Goal: Task Accomplishment & Management: Manage account settings

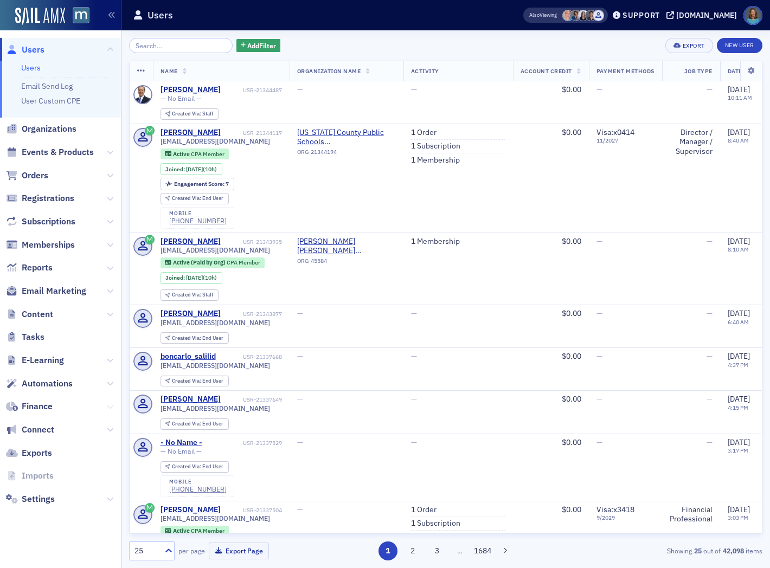
click at [107, 407] on icon at bounding box center [110, 407] width 7 height 7
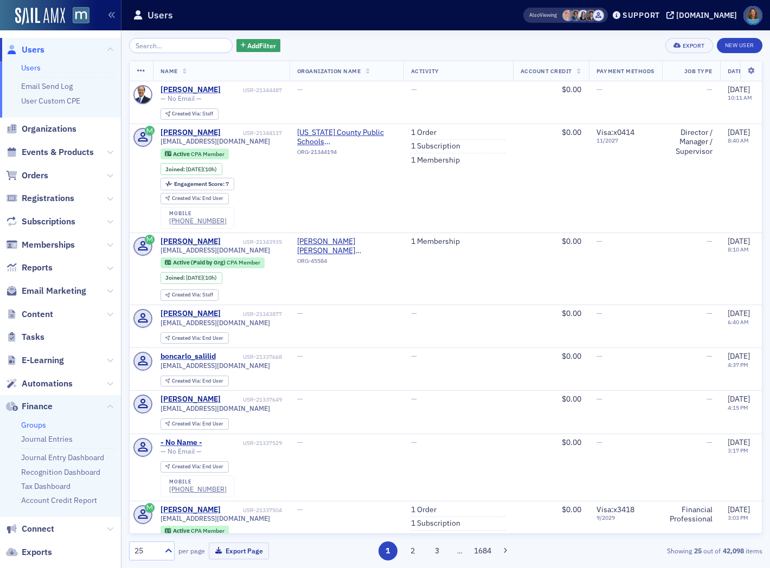
click at [29, 427] on link "Groups" at bounding box center [33, 425] width 25 height 10
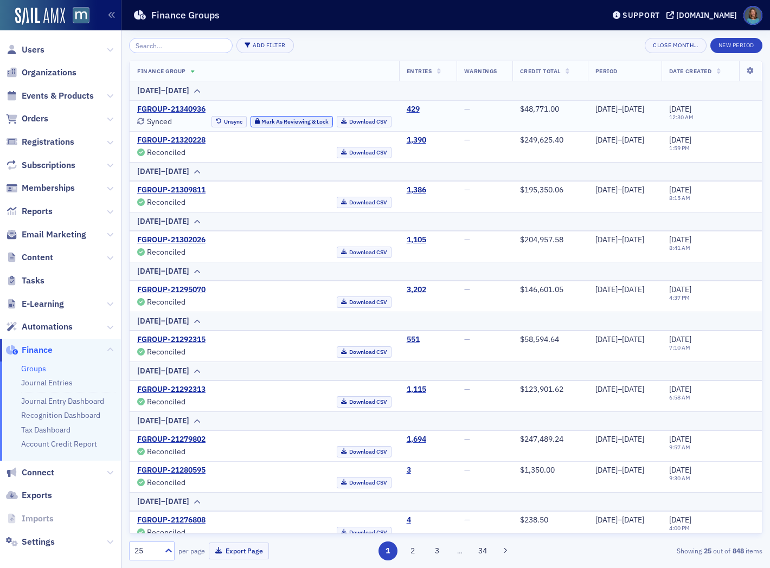
click at [274, 120] on button "Mark As Reviewing & Lock" at bounding box center [291, 121] width 83 height 11
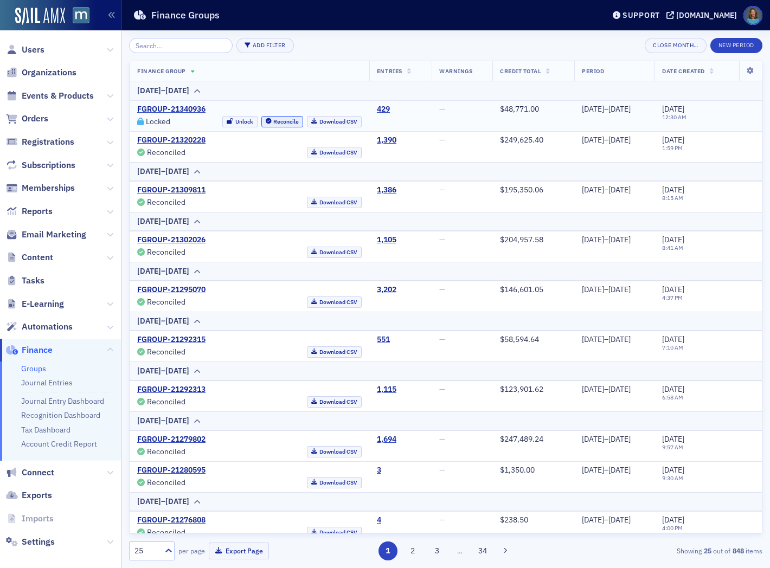
click at [267, 121] on button "Reconcile" at bounding box center [282, 121] width 42 height 11
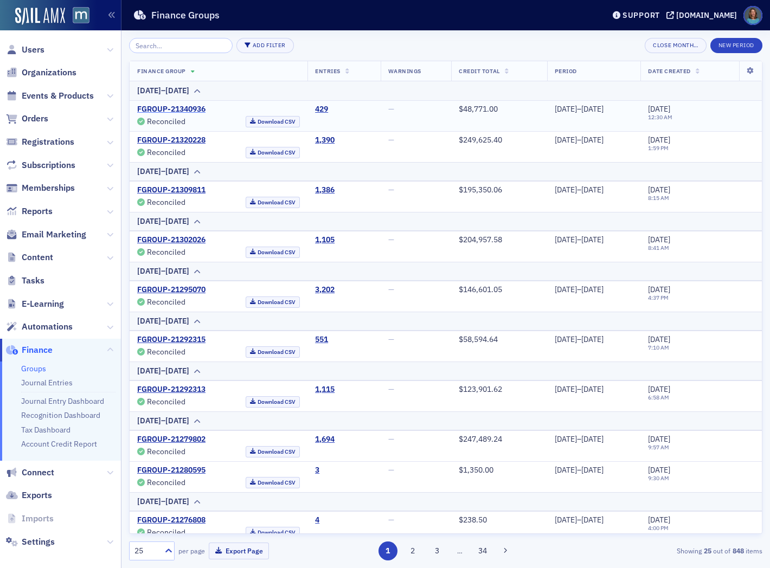
click at [194, 111] on link "FGROUP-21340936" at bounding box center [171, 110] width 68 height 10
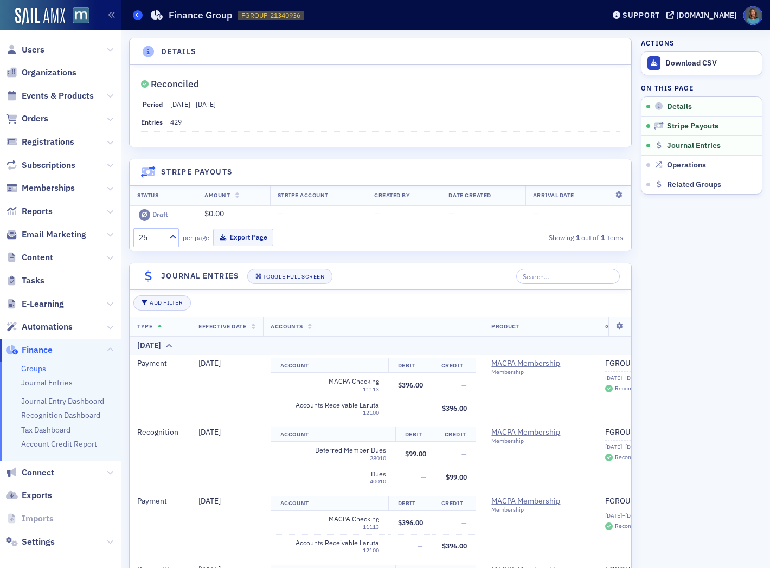
click at [136, 12] on icon at bounding box center [138, 14] width 4 height 5
